Goal: Task Accomplishment & Management: Use online tool/utility

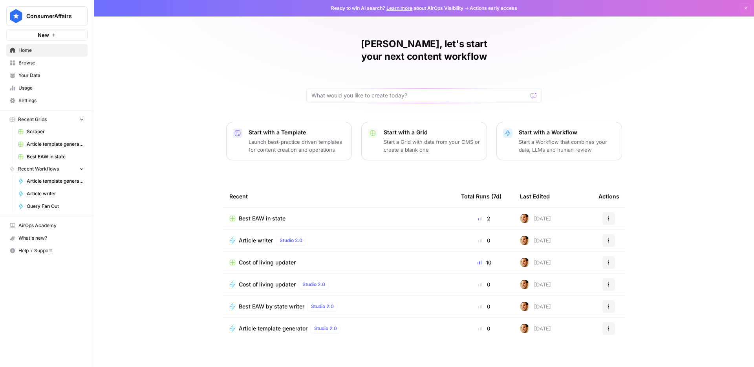
click at [42, 74] on span "Your Data" at bounding box center [51, 75] width 66 height 7
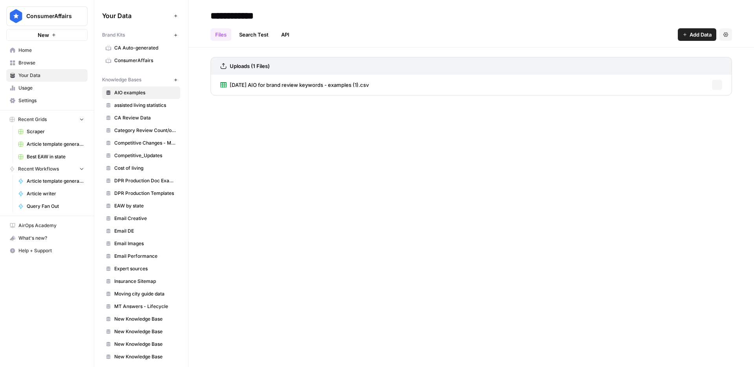
click at [39, 64] on span "Browse" at bounding box center [51, 62] width 66 height 7
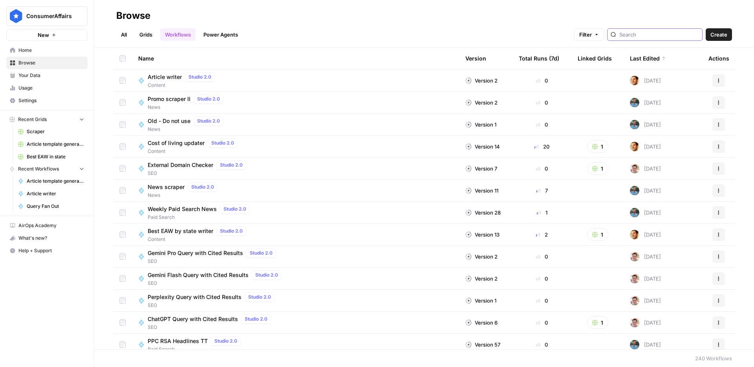
click at [642, 37] on input "search" at bounding box center [659, 35] width 80 height 8
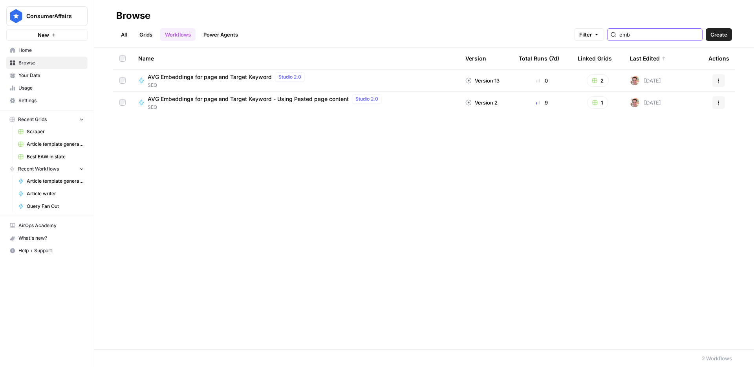
type input "emb"
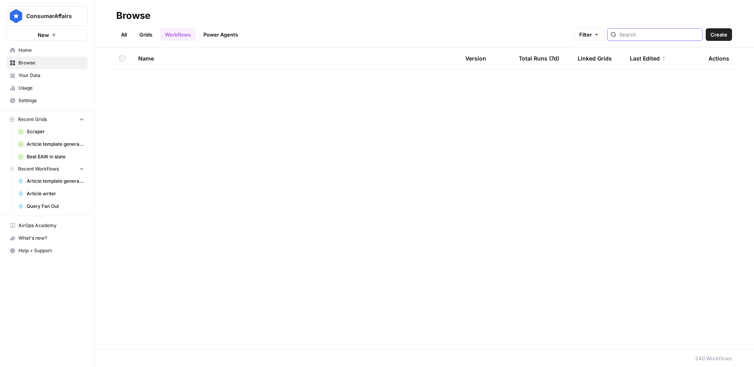
scroll to position [848, 0]
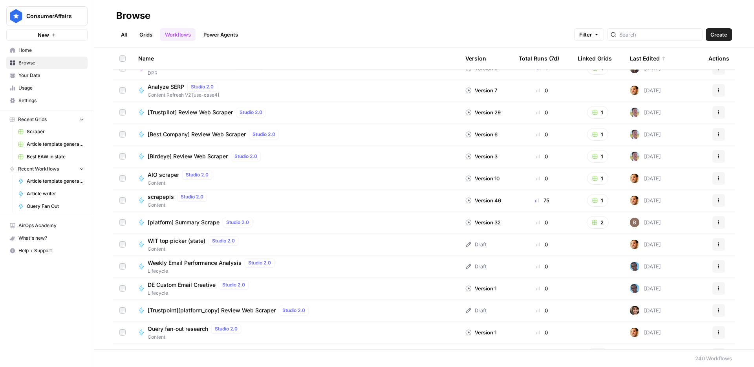
click at [148, 39] on link "Grids" at bounding box center [146, 34] width 22 height 13
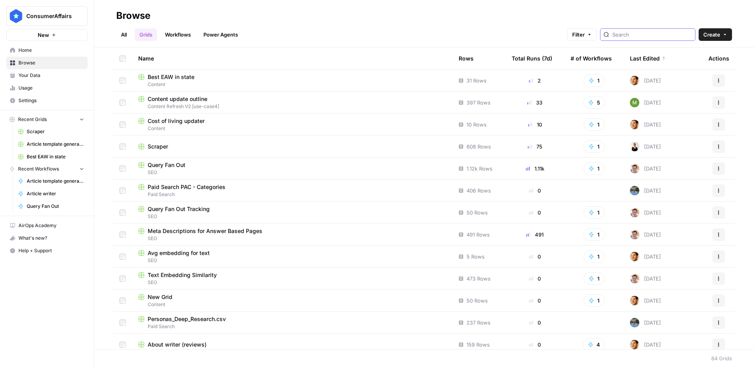
click at [654, 35] on input "search" at bounding box center [652, 35] width 80 height 8
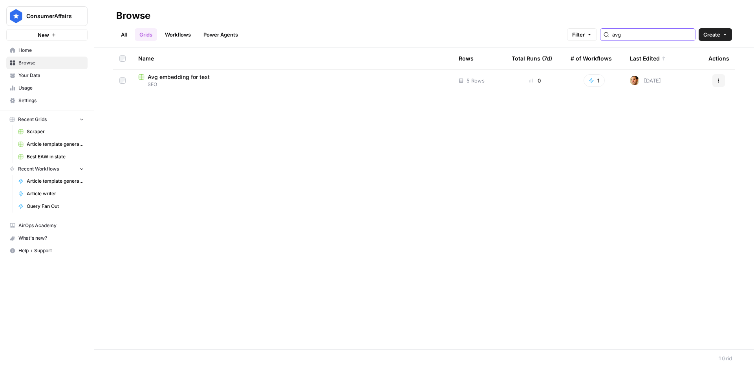
type input "avg"
click at [198, 81] on span "SEO" at bounding box center [292, 84] width 308 height 7
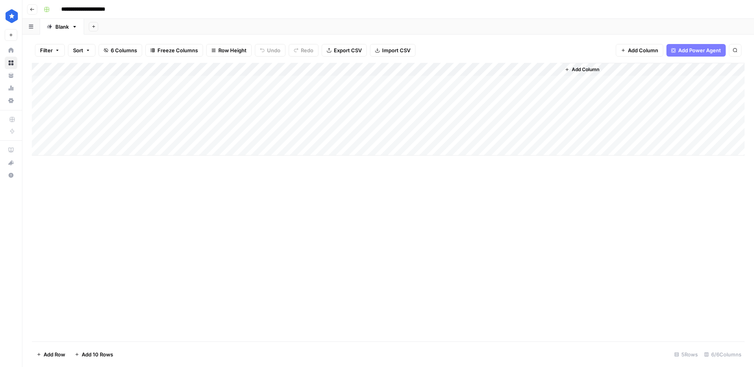
click at [591, 70] on span "Add Column" at bounding box center [585, 69] width 27 height 7
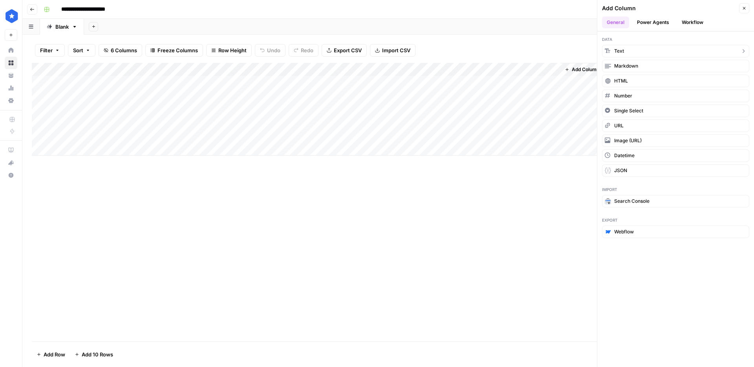
click at [618, 49] on span "Text" at bounding box center [619, 51] width 10 height 7
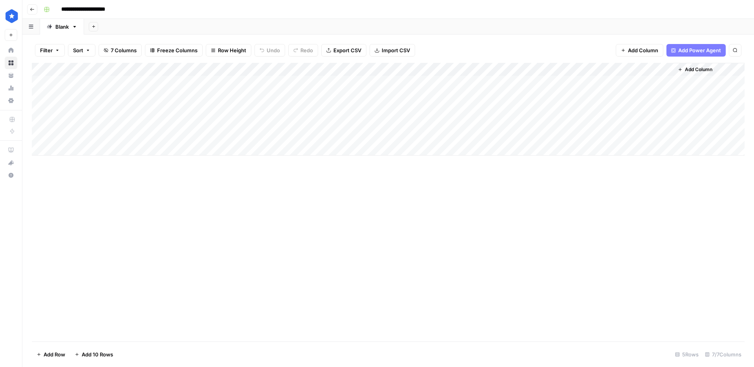
click at [591, 69] on div "Add Column" at bounding box center [388, 109] width 713 height 93
click at [602, 86] on input "New Column" at bounding box center [607, 88] width 80 height 8
type input "URL"
click at [61, 26] on div "Blank" at bounding box center [61, 27] width 13 height 8
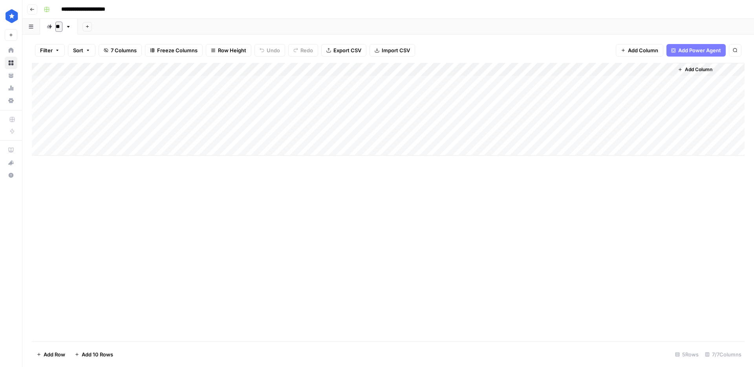
type input "*"
type input "*******"
click at [99, 27] on icon "button" at bounding box center [98, 26] width 4 height 4
click at [115, 53] on span "Blank" at bounding box center [137, 54] width 58 height 8
type input "**********"
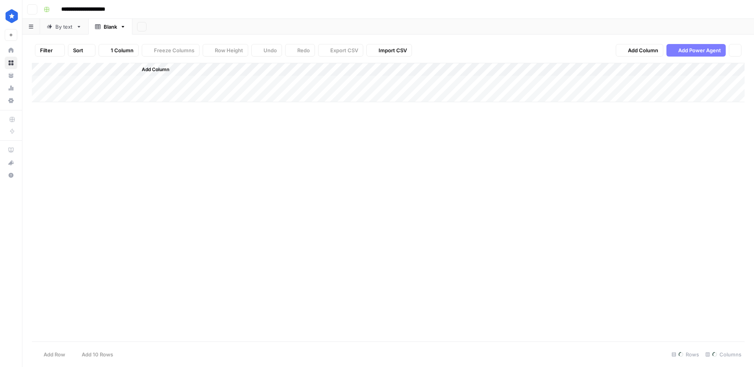
click at [103, 29] on div "Blank" at bounding box center [106, 27] width 22 height 8
type input "******"
click at [95, 68] on div "Add Column" at bounding box center [388, 109] width 713 height 93
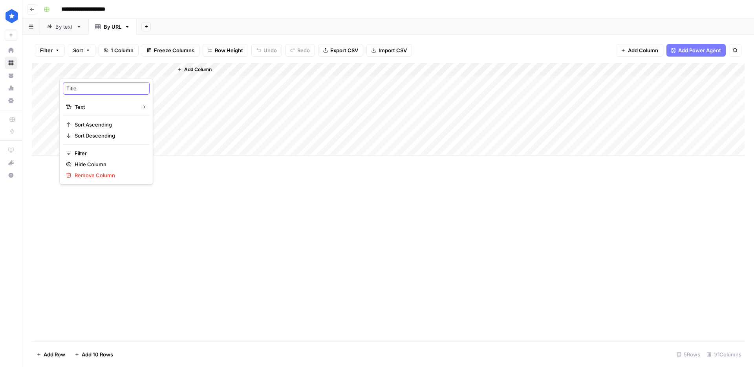
click at [90, 88] on input "Title" at bounding box center [106, 88] width 80 height 8
type input "URL"
click at [205, 68] on span "Add Column" at bounding box center [197, 69] width 27 height 7
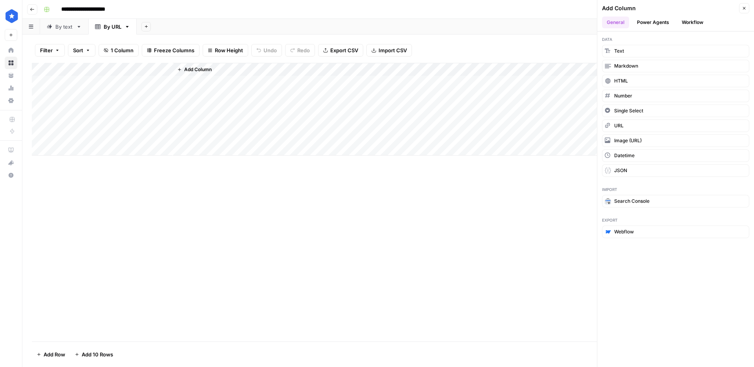
click at [683, 26] on button "Workflow" at bounding box center [692, 22] width 31 height 12
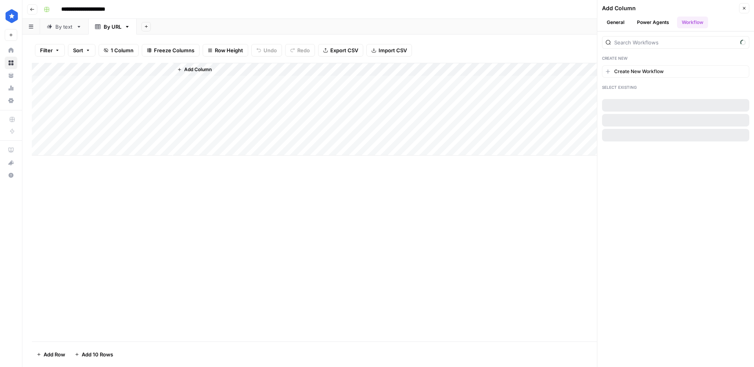
click at [642, 48] on div at bounding box center [675, 42] width 147 height 13
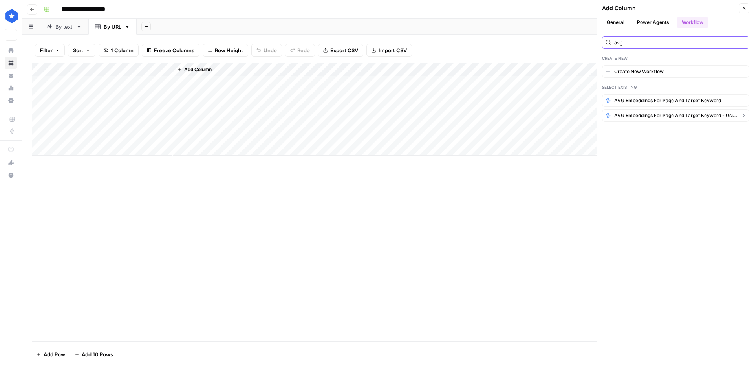
type input "avg"
click at [687, 111] on button "AVG Embeddings for page and Target Keyword - Using Pasted page content" at bounding box center [675, 115] width 147 height 13
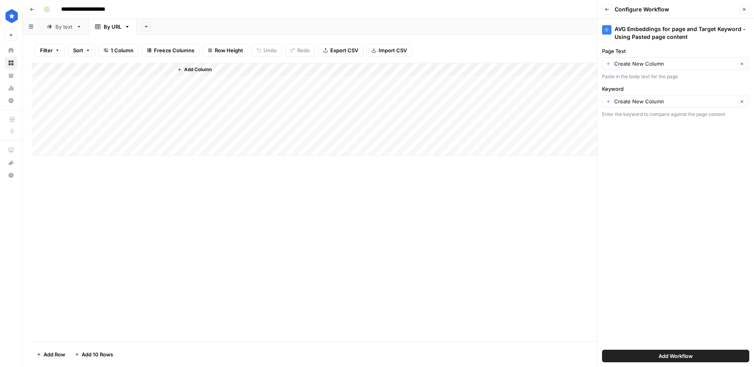
click at [609, 12] on button "Back" at bounding box center [607, 9] width 10 height 10
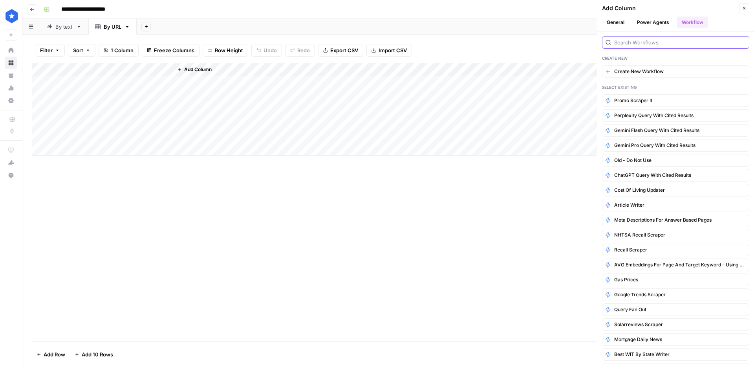
click at [650, 40] on input "search" at bounding box center [680, 42] width 132 height 8
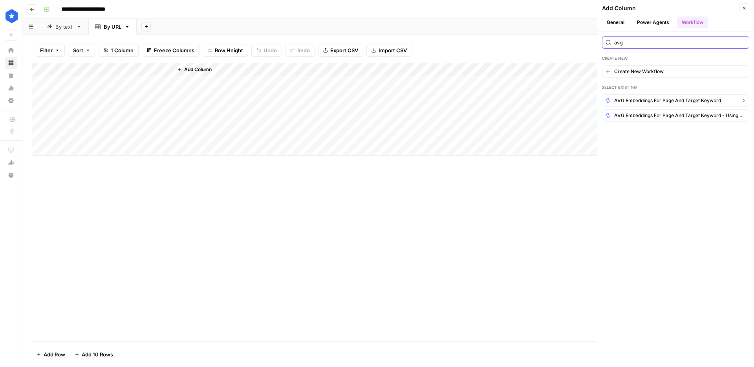
type input "avg"
click at [663, 97] on span "AVG Embeddings for page and Target Keyword" at bounding box center [667, 100] width 107 height 7
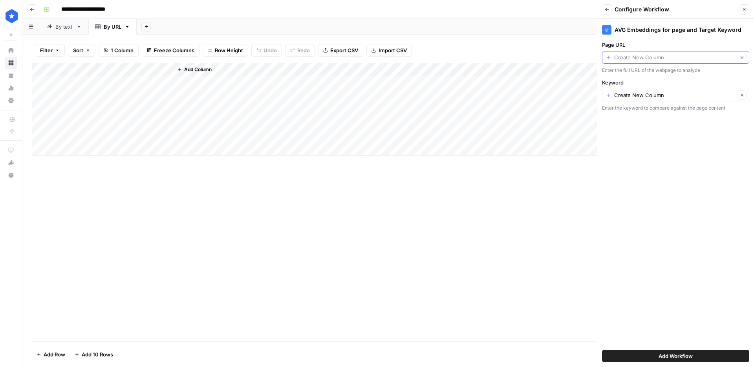
click at [652, 54] on input "Page URL" at bounding box center [674, 57] width 121 height 8
click at [634, 99] on span "URL" at bounding box center [669, 101] width 121 height 8
type input "URL"
click at [608, 97] on div "Create New Column Clear" at bounding box center [675, 95] width 147 height 13
click at [616, 113] on div "Create New Column" at bounding box center [676, 114] width 134 height 8
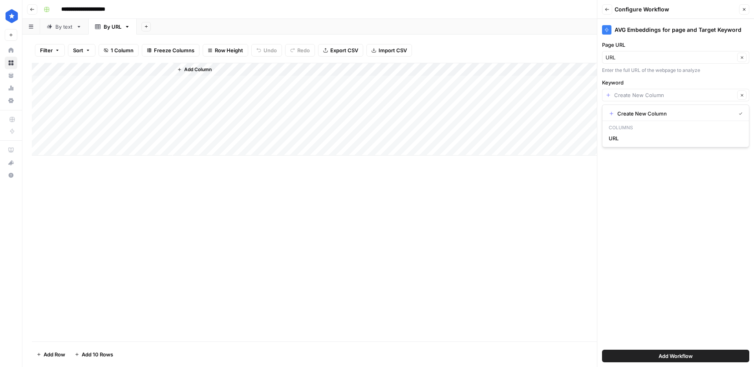
type input "Create New Column"
click at [637, 95] on input "Keyword" at bounding box center [674, 95] width 121 height 8
click at [635, 114] on span "Create New Column" at bounding box center [674, 114] width 115 height 8
type input "Create New Column"
click at [204, 68] on span "Add Column" at bounding box center [197, 69] width 27 height 7
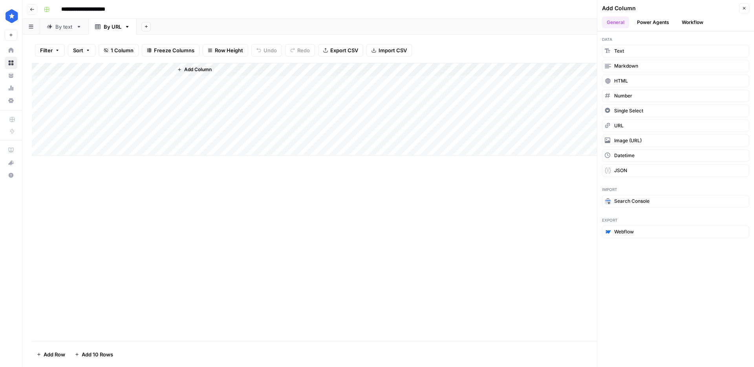
click at [192, 68] on span "Add Column" at bounding box center [197, 69] width 27 height 7
click at [626, 53] on button "Text" at bounding box center [675, 51] width 147 height 13
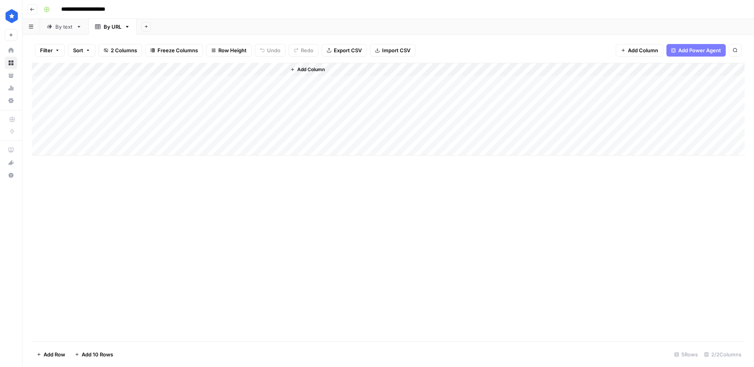
click at [220, 66] on div "Add Column" at bounding box center [388, 109] width 713 height 93
click at [215, 84] on input "New Column" at bounding box center [219, 88] width 80 height 8
type input "keyowrd"
click at [224, 66] on div "Add Column" at bounding box center [388, 109] width 713 height 93
click at [224, 66] on div at bounding box center [229, 71] width 114 height 16
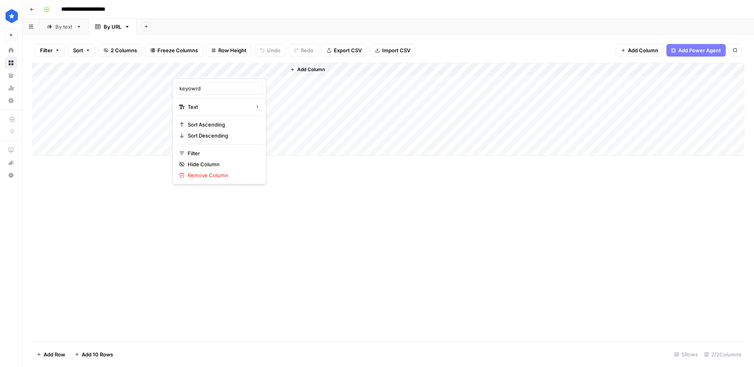
click at [202, 84] on div "keyowrd" at bounding box center [219, 88] width 87 height 13
type input "keyword"
click at [316, 68] on span "Add Column" at bounding box center [310, 69] width 27 height 7
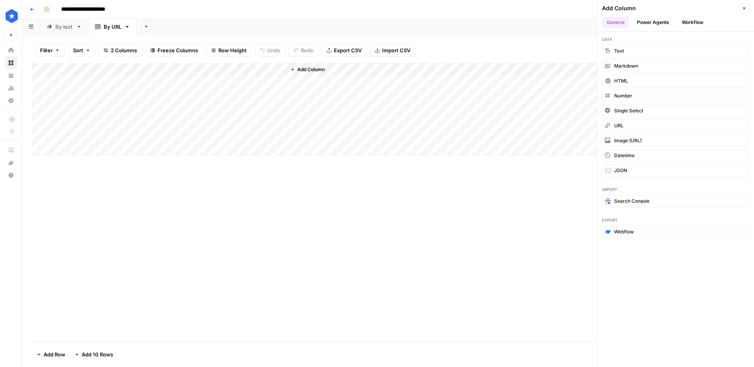
click at [686, 25] on button "Workflow" at bounding box center [692, 22] width 31 height 12
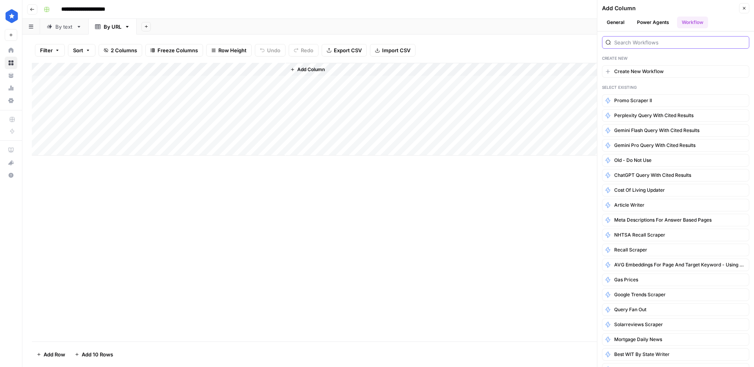
click at [669, 43] on input "search" at bounding box center [680, 42] width 132 height 8
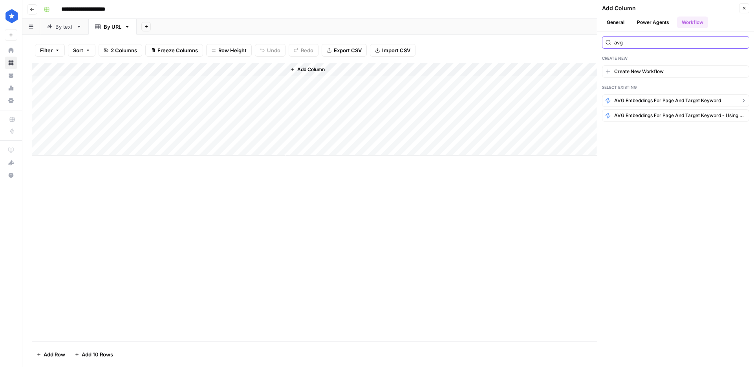
type input "avg"
click at [664, 101] on span "AVG Embeddings for page and Target Keyword" at bounding box center [667, 100] width 107 height 7
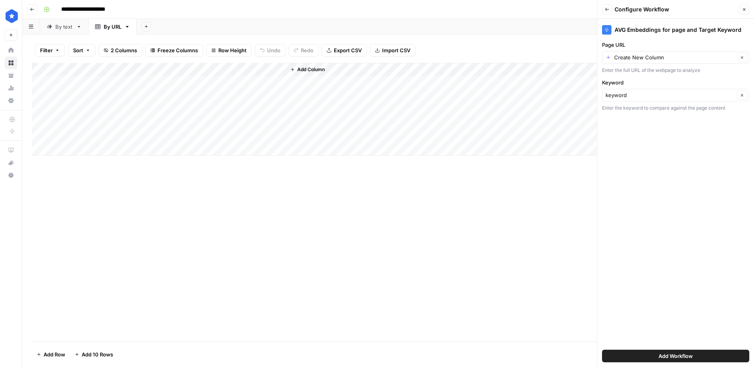
click at [655, 99] on div "keyword Clear" at bounding box center [675, 95] width 147 height 13
type input "keyword"
click at [654, 64] on div "Page URL Create New Column Clear Enter the full URL of the webpage to analyze" at bounding box center [675, 57] width 147 height 33
click at [656, 57] on input "Page URL" at bounding box center [674, 57] width 121 height 8
click at [648, 97] on div "URL Possible Match" at bounding box center [676, 101] width 134 height 9
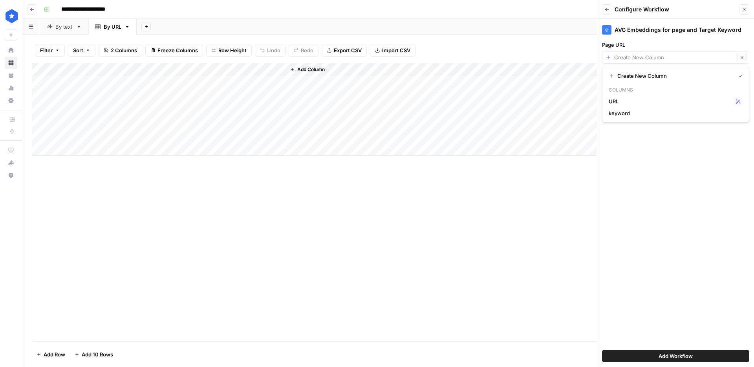
type input "URL"
click at [667, 357] on span "Add Workflow" at bounding box center [676, 356] width 34 height 8
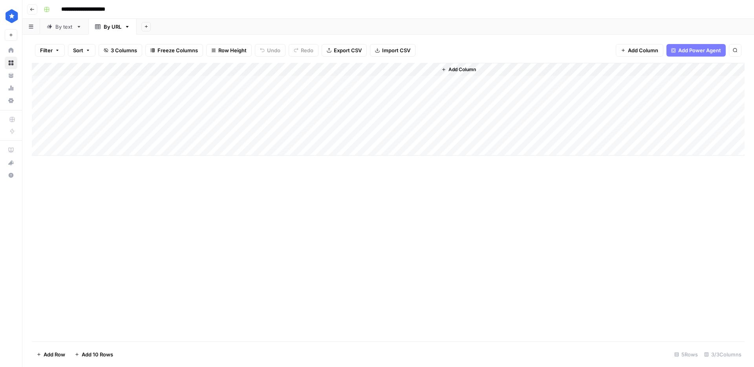
click at [100, 12] on input "**********" at bounding box center [93, 9] width 70 height 13
drag, startPoint x: 104, startPoint y: 10, endPoint x: 174, endPoint y: 11, distance: 69.9
click at [174, 11] on div "**********" at bounding box center [393, 9] width 706 height 13
type input "**********"
click at [65, 27] on div "By text" at bounding box center [64, 27] width 18 height 8
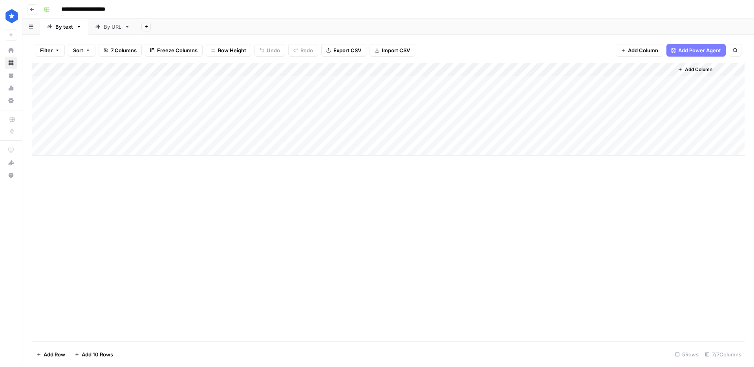
type input "**********"
drag, startPoint x: 626, startPoint y: 28, endPoint x: 617, endPoint y: 2, distance: 28.0
click at [626, 27] on div "Add Sheet" at bounding box center [445, 27] width 617 height 16
click at [108, 27] on div "By URL" at bounding box center [113, 27] width 18 height 8
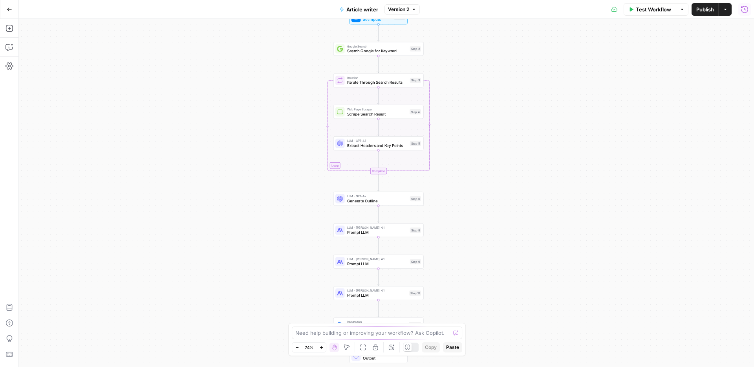
click at [743, 9] on icon "button" at bounding box center [745, 9] width 8 height 8
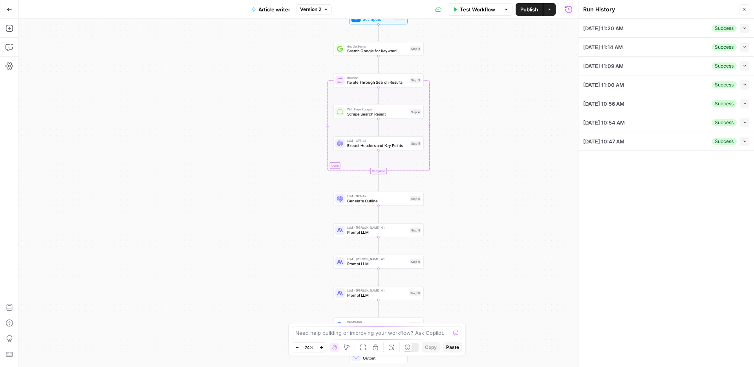
click at [744, 37] on div "08/28/25 at 11:20 AM Success Collapse" at bounding box center [666, 28] width 166 height 18
click at [744, 33] on button "Collapse" at bounding box center [744, 28] width 9 height 9
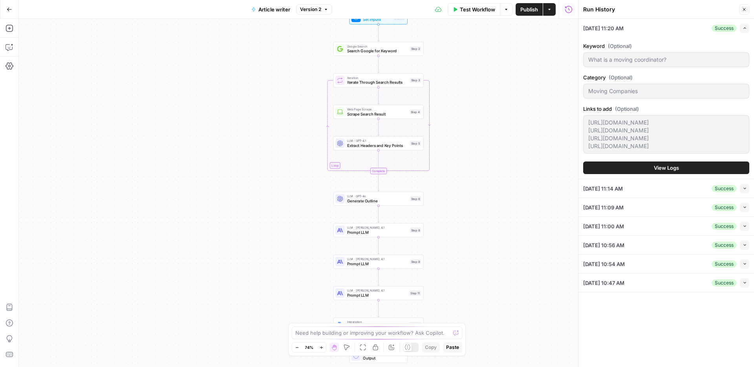
click at [661, 172] on span "View Logs" at bounding box center [666, 168] width 25 height 8
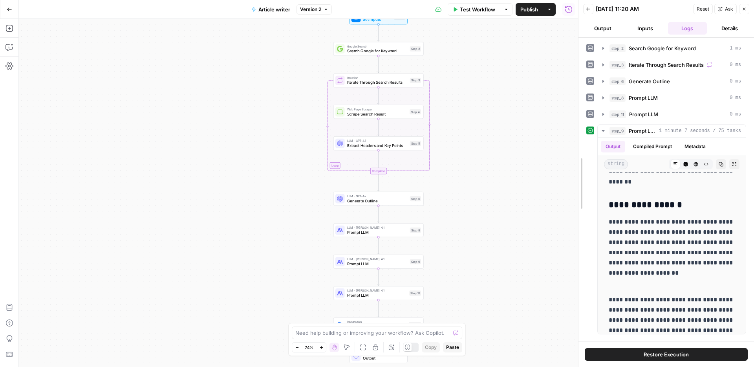
scroll to position [691, 0]
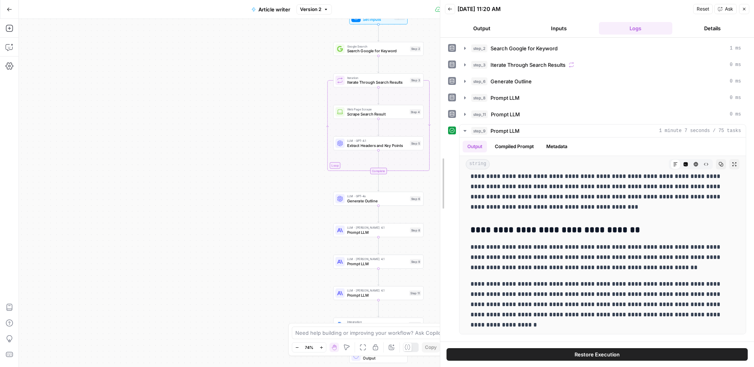
drag, startPoint x: 580, startPoint y: 209, endPoint x: 375, endPoint y: 206, distance: 205.4
click at [380, 207] on body "ConsumerAffairs New Home Browse Your Data Usage Settings Recent Grids Article t…" at bounding box center [377, 183] width 754 height 367
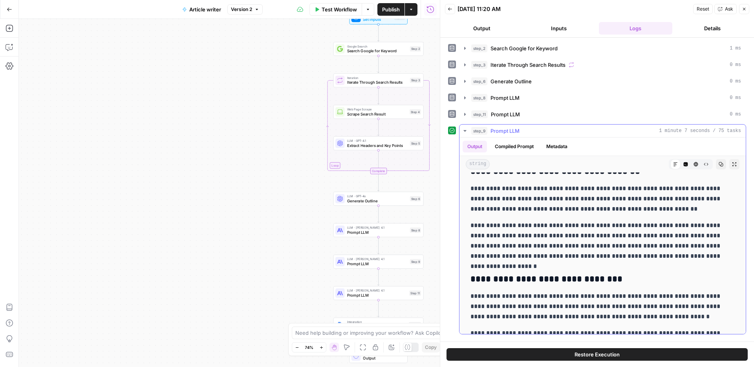
scroll to position [760, 0]
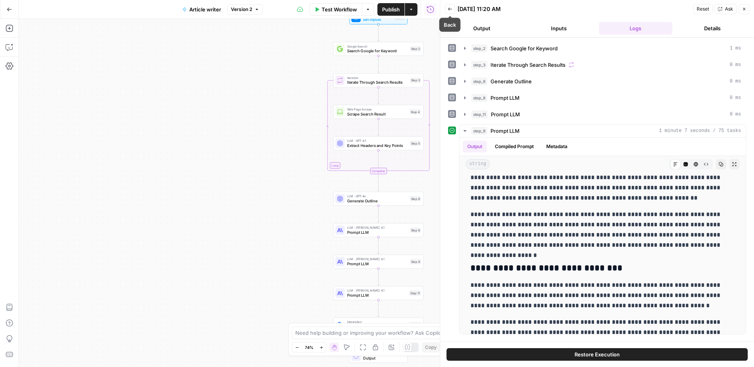
click at [452, 12] on button "Back" at bounding box center [450, 9] width 10 height 10
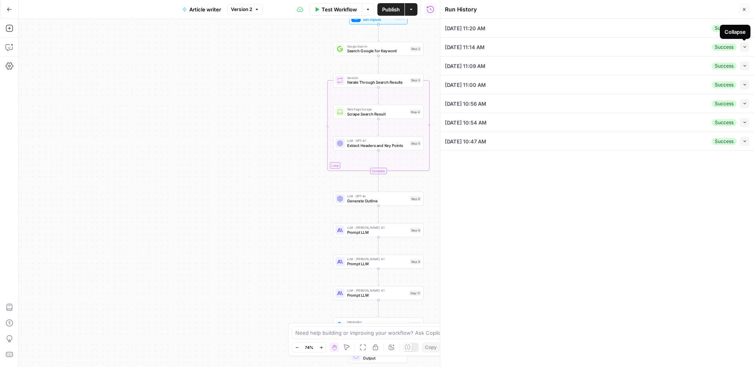
click at [743, 49] on button "Collapse" at bounding box center [744, 46] width 9 height 9
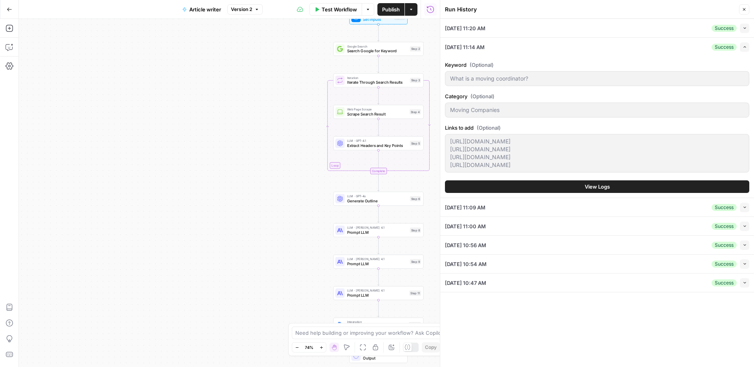
click at [643, 186] on button "View Logs" at bounding box center [597, 186] width 304 height 13
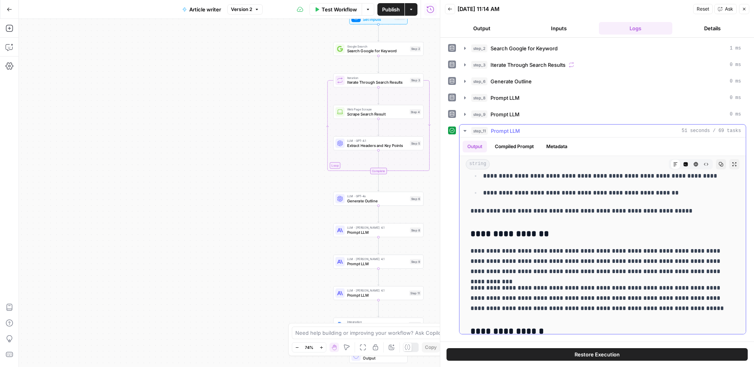
scroll to position [262, 0]
drag, startPoint x: 471, startPoint y: 249, endPoint x: 659, endPoint y: 306, distance: 196.3
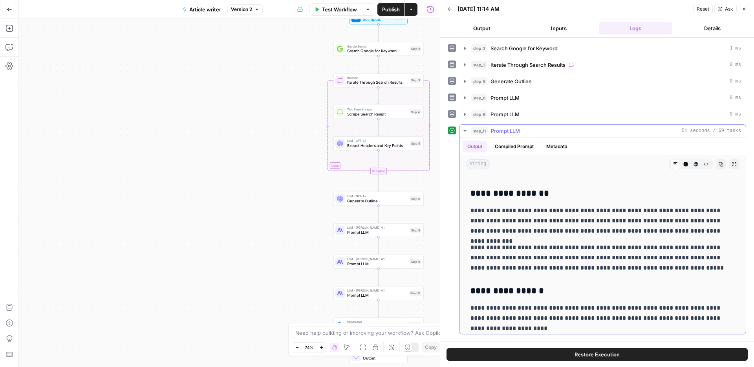
scroll to position [302, 0]
drag, startPoint x: 632, startPoint y: 220, endPoint x: 555, endPoint y: 222, distance: 76.6
click at [555, 222] on p "**********" at bounding box center [603, 220] width 264 height 31
click at [546, 254] on p "**********" at bounding box center [603, 257] width 264 height 31
click at [572, 232] on p "**********" at bounding box center [603, 220] width 264 height 31
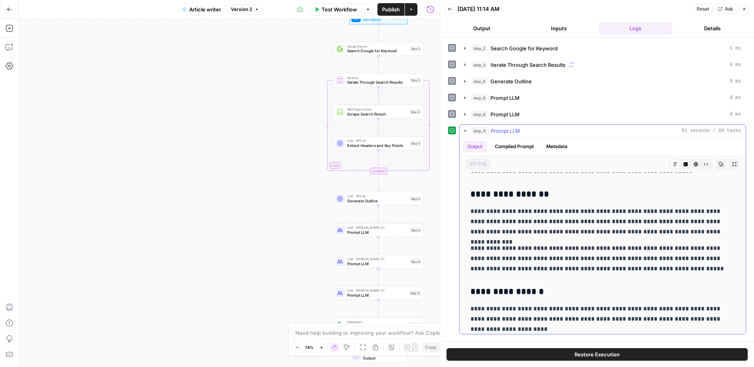
scroll to position [300, 0]
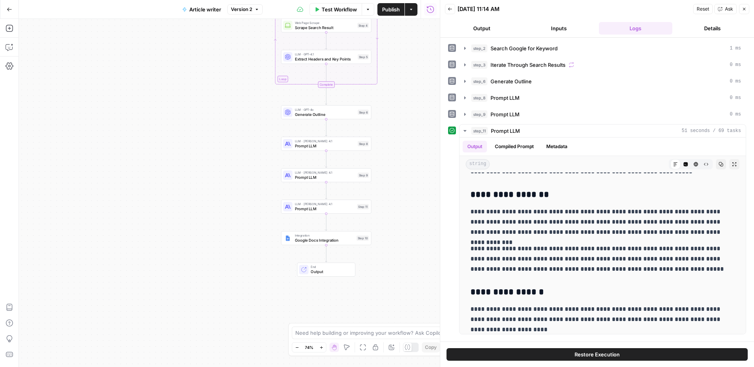
drag, startPoint x: 193, startPoint y: 187, endPoint x: 197, endPoint y: 185, distance: 4.6
click at [186, 178] on div "Workflow Set Inputs Inputs Google Search Search Google for Keyword Step 2 Loop …" at bounding box center [229, 193] width 421 height 348
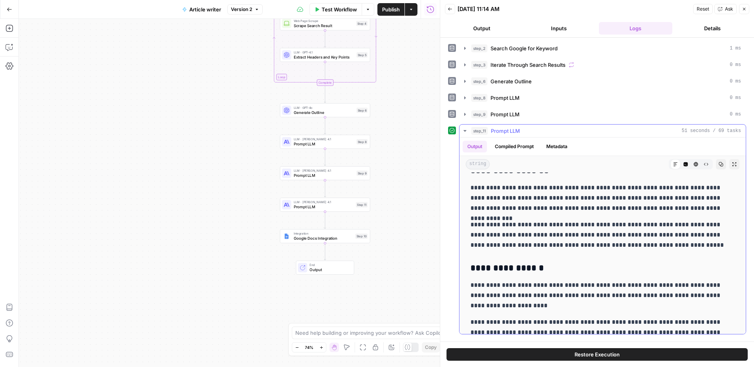
scroll to position [322, 0]
